Goal: Task Accomplishment & Management: Manage account settings

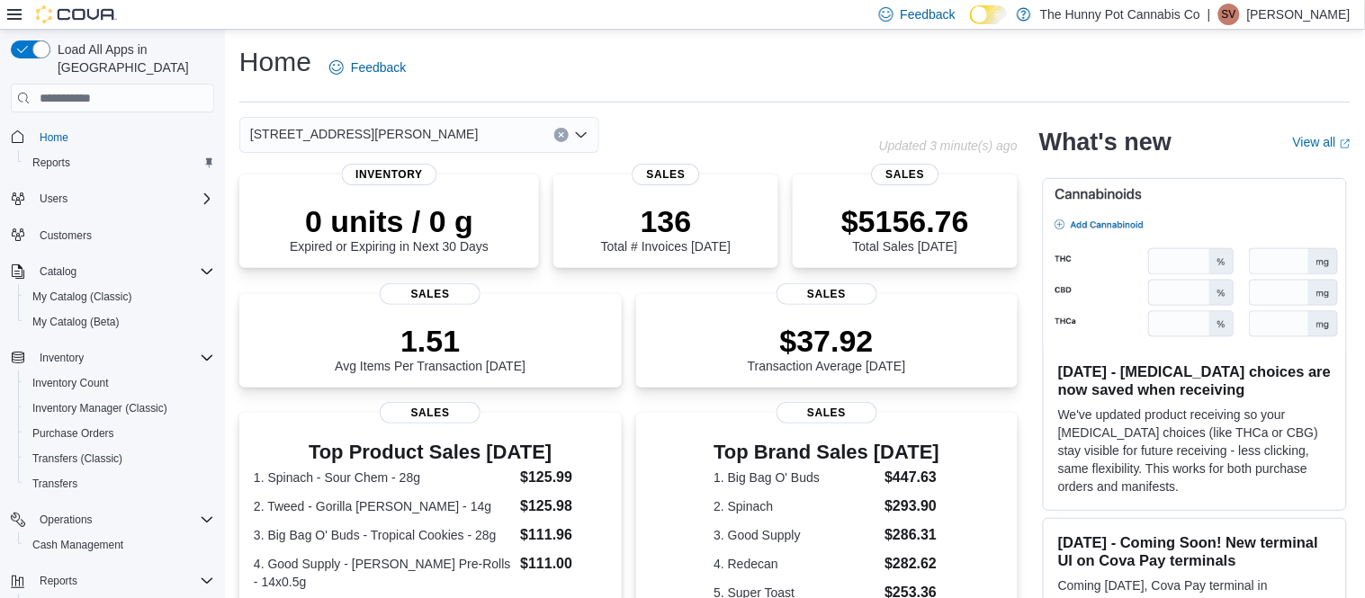
click at [1257, 11] on p "[PERSON_NAME]" at bounding box center [1298, 15] width 103 height 22
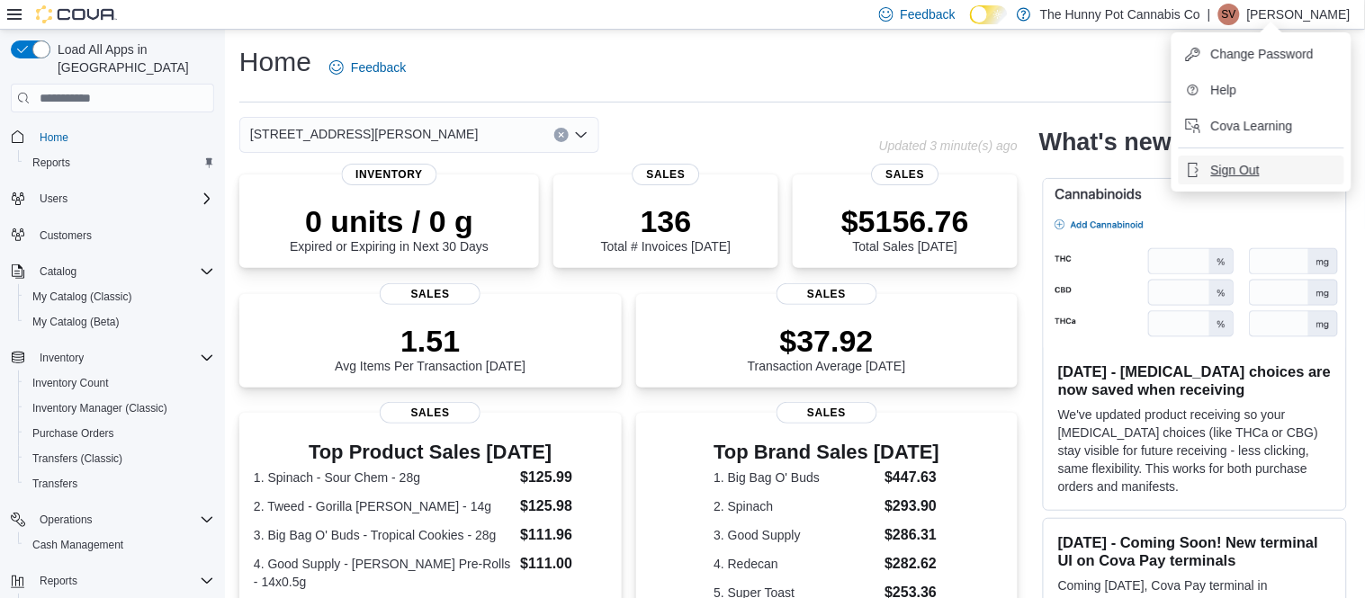
click at [1215, 173] on span "Sign Out" at bounding box center [1235, 170] width 49 height 18
